Goal: Use online tool/utility: Use online tool/utility

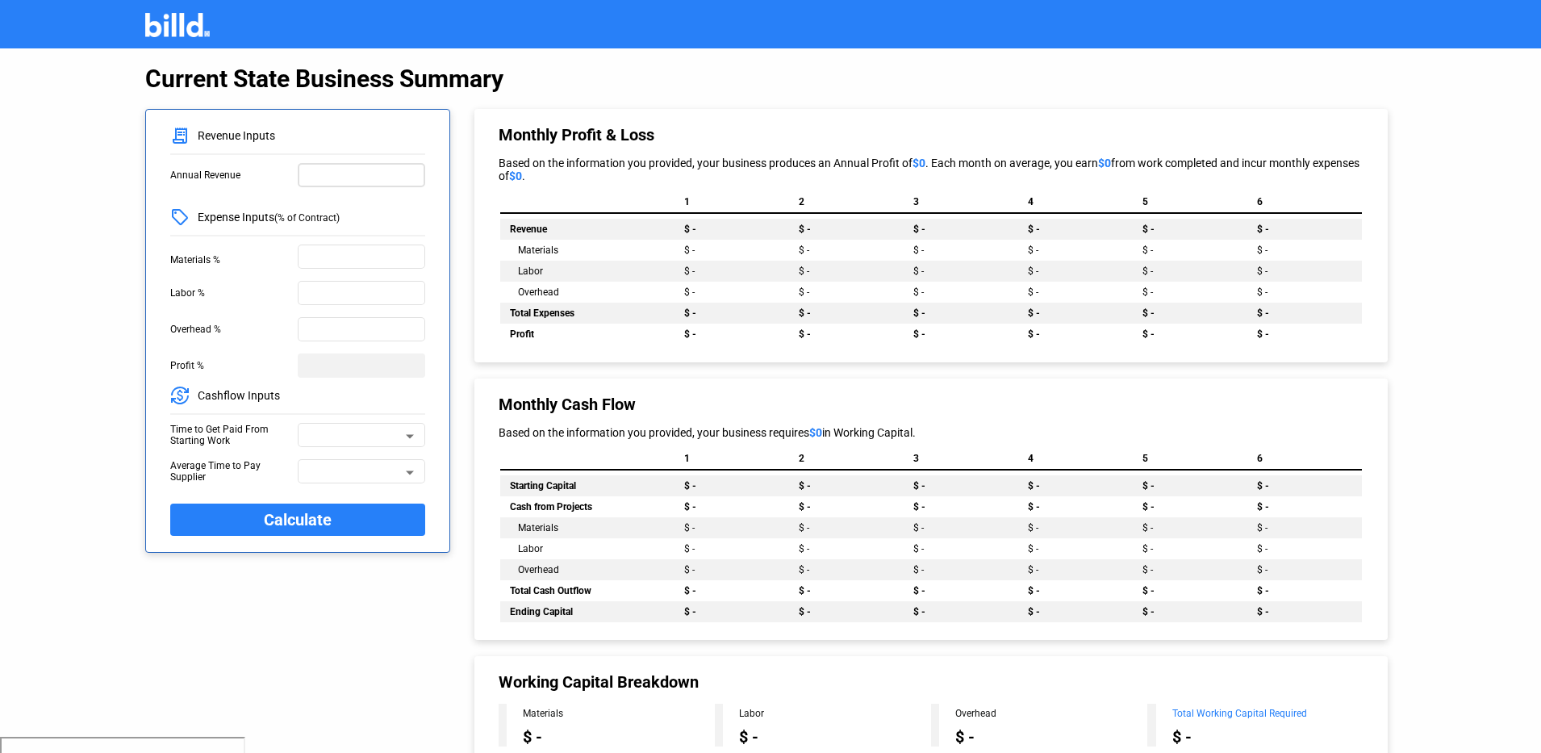
click at [357, 167] on input "text" at bounding box center [361, 173] width 113 height 17
type input "20,000,000"
click at [327, 246] on div at bounding box center [361, 255] width 113 height 27
type input "30%"
click at [338, 290] on input "text" at bounding box center [361, 291] width 113 height 17
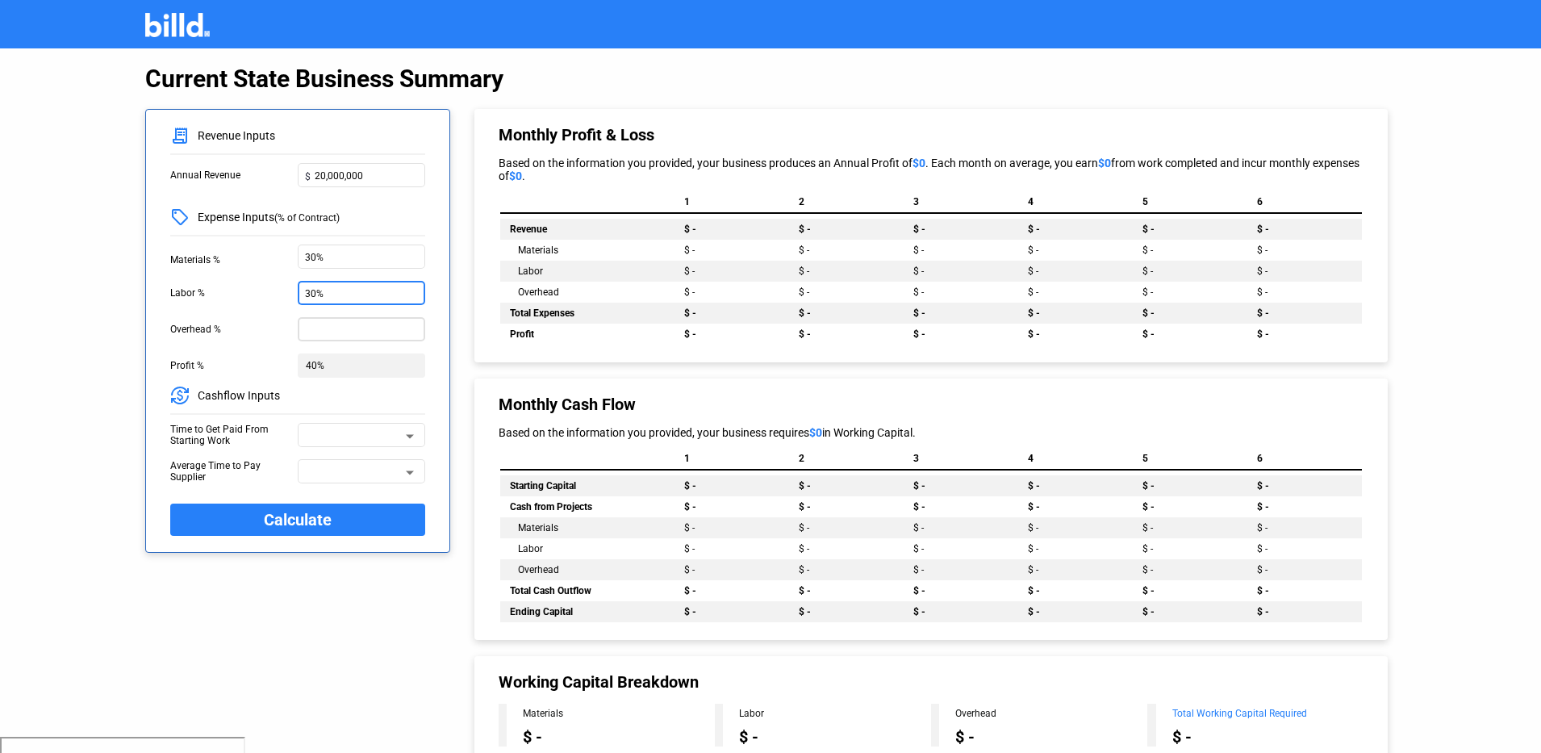
type input "30%"
click at [327, 330] on input "text" at bounding box center [361, 328] width 113 height 17
type input "15%"
click at [409, 438] on div at bounding box center [410, 425] width 15 height 37
click at [337, 440] on span "60 Days" at bounding box center [324, 436] width 36 height 11
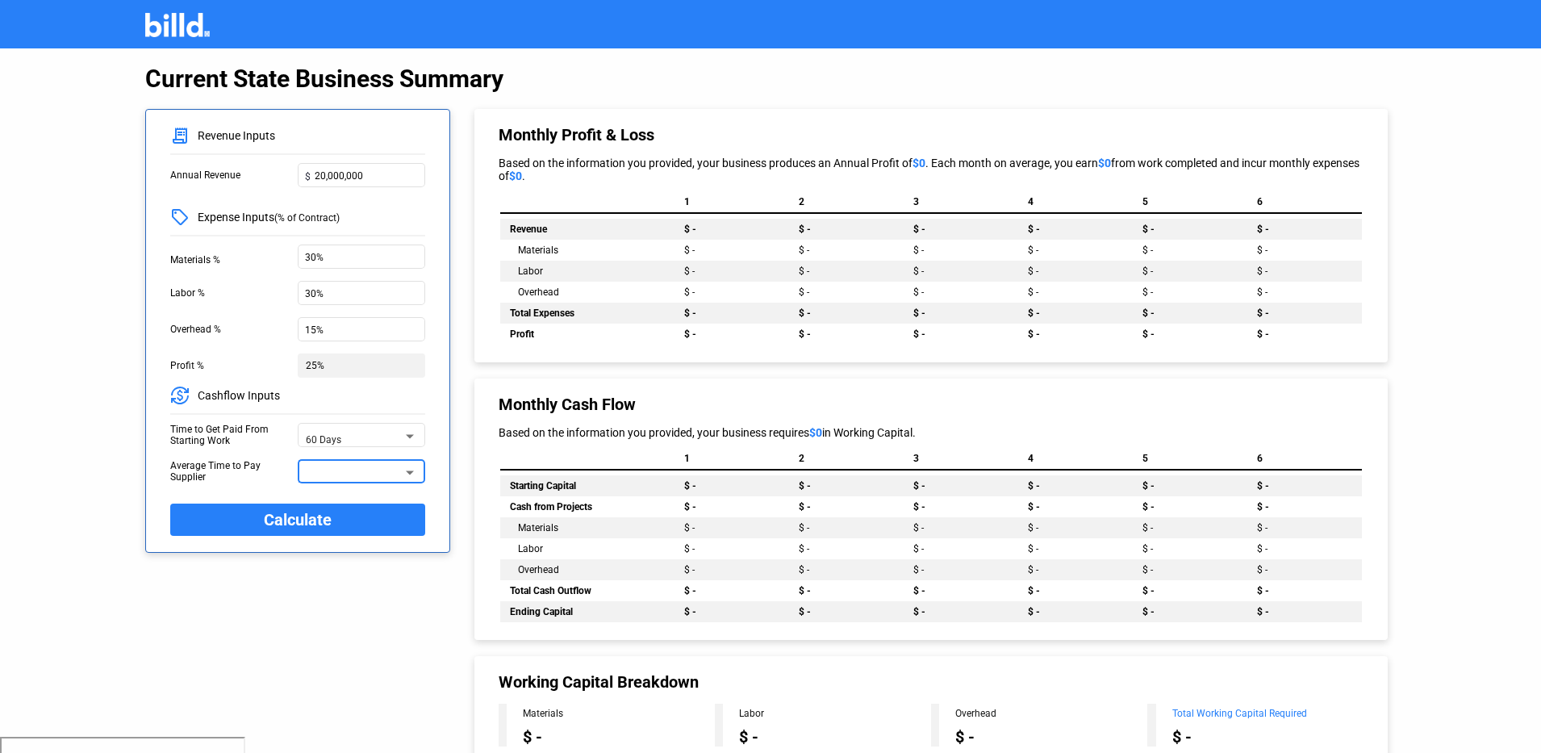
click at [407, 473] on div at bounding box center [410, 472] width 8 height 4
click at [347, 506] on span "30 Days" at bounding box center [361, 501] width 111 height 29
click at [295, 522] on span "Calculate" at bounding box center [298, 519] width 68 height 27
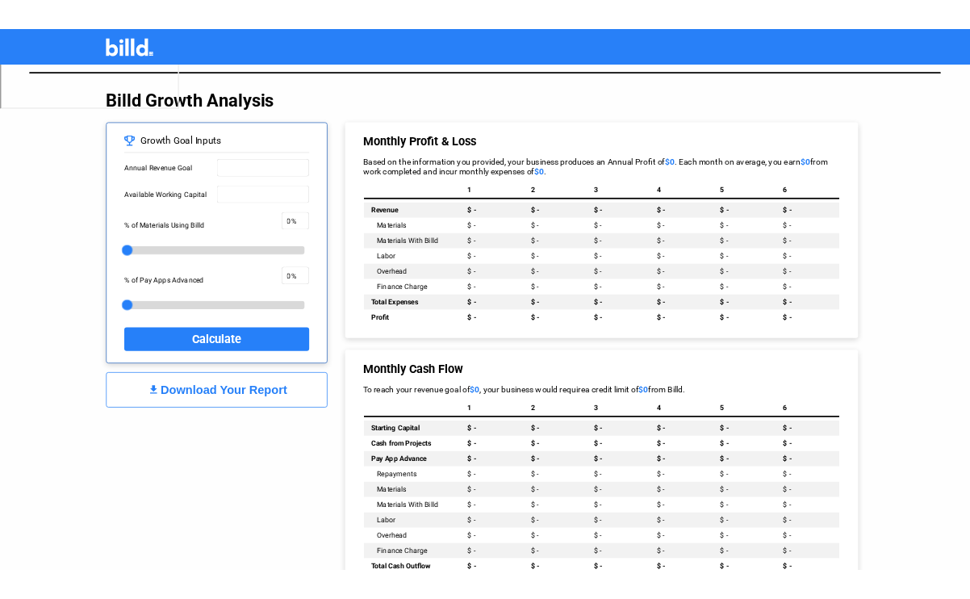
scroll to position [737, 0]
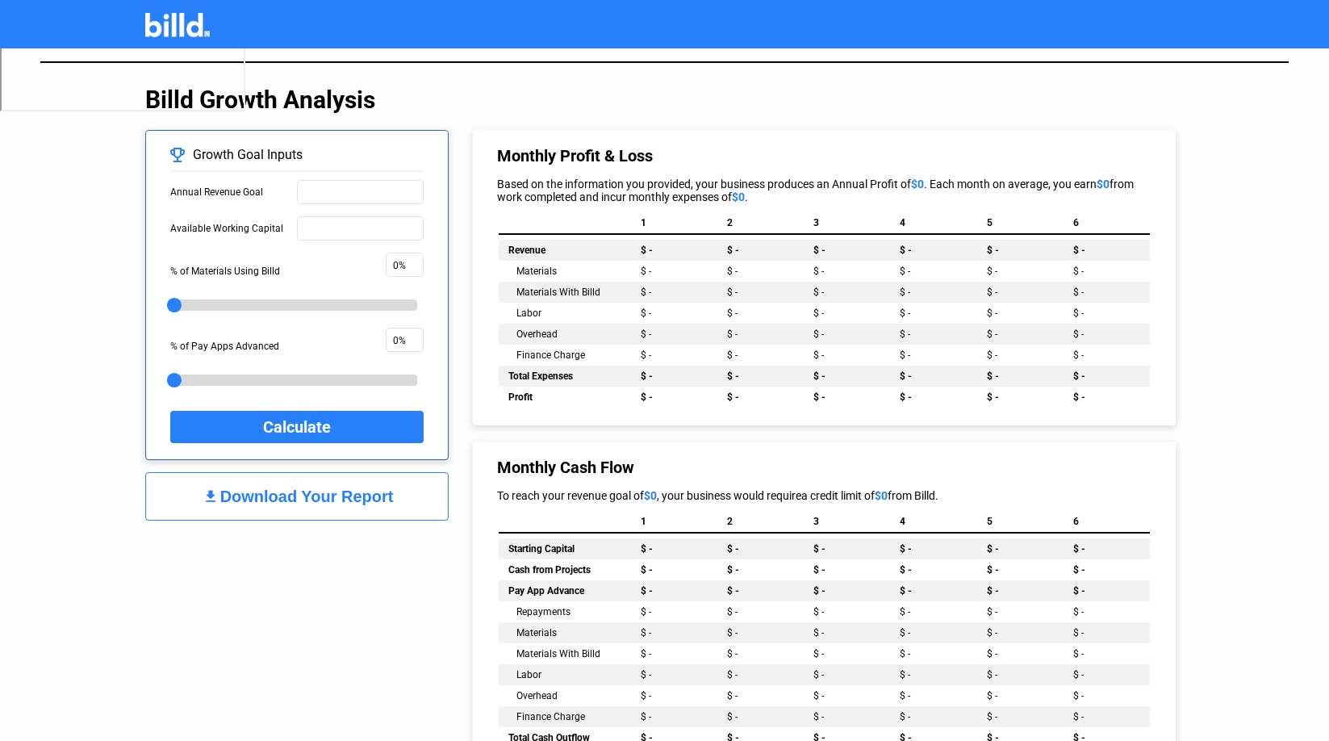
drag, startPoint x: 381, startPoint y: 213, endPoint x: 490, endPoint y: 208, distance: 109.0
click at [479, 209] on div "Growth Goal Inputs Annual Revenue Goal Available Working Capital % of Materials…" at bounding box center [664, 518] width 1038 height 808
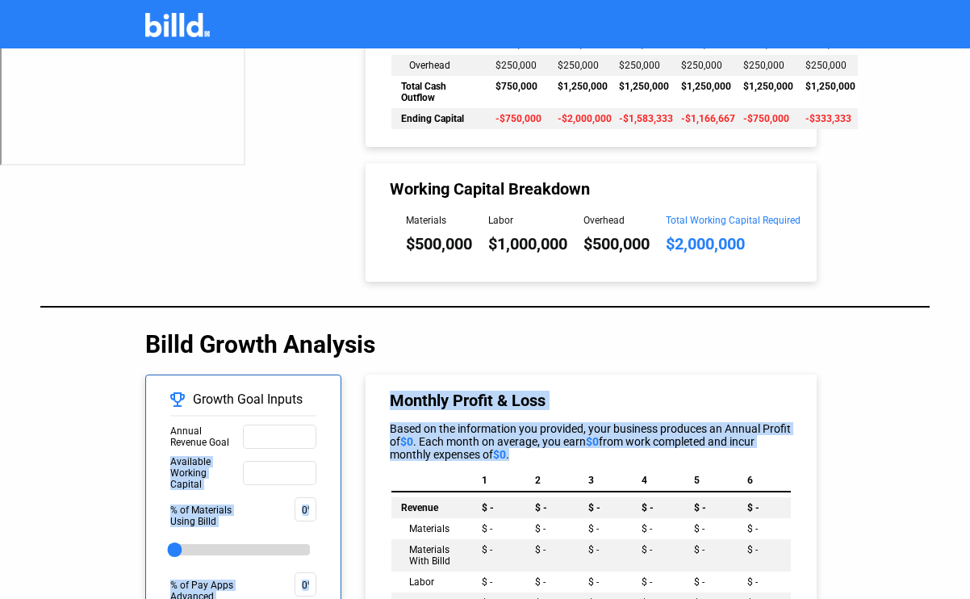
scroll to position [534, 0]
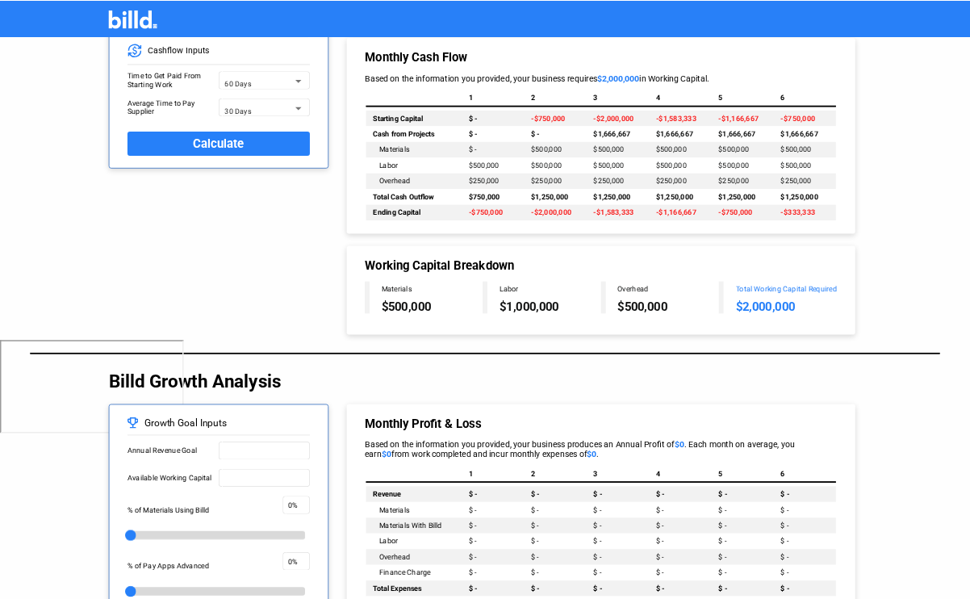
scroll to position [0, 0]
